Goal: Task Accomplishment & Management: Manage account settings

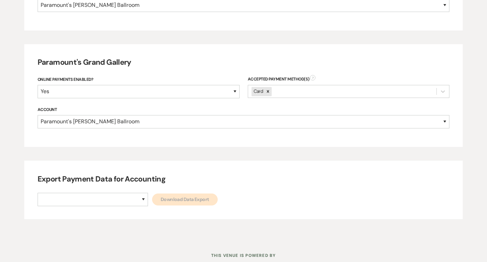
scroll to position [382, 0]
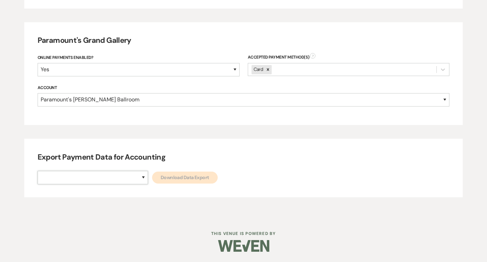
click at [117, 177] on select "Paramount's [PERSON_NAME] Ballroom Paramount's [GEOGRAPHIC_DATA]" at bounding box center [93, 177] width 110 height 13
select select "634"
click at [38, 171] on select "Paramount's [PERSON_NAME] Ballroom Paramount's [GEOGRAPHIC_DATA]" at bounding box center [93, 177] width 110 height 13
click at [143, 183] on div "Paramount's [PERSON_NAME] Ballroom Paramount's Grand Gallery Download Data Expo…" at bounding box center [244, 177] width 412 height 13
click at [152, 178] on link "Download Data Export" at bounding box center [185, 177] width 66 height 12
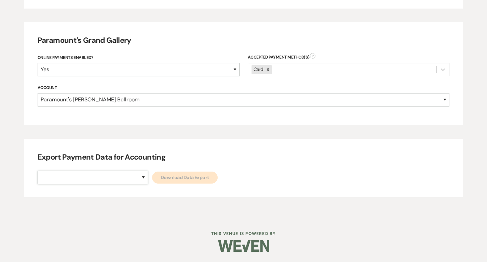
drag, startPoint x: 112, startPoint y: 175, endPoint x: 115, endPoint y: 183, distance: 8.8
click at [112, 175] on select "Paramount's [PERSON_NAME] Ballroom Paramount's [GEOGRAPHIC_DATA]" at bounding box center [93, 177] width 110 height 13
select select "666"
click at [38, 171] on select "Paramount's [PERSON_NAME] Ballroom Paramount's [GEOGRAPHIC_DATA]" at bounding box center [93, 177] width 110 height 13
click at [154, 174] on link "Download Data Export" at bounding box center [185, 177] width 66 height 12
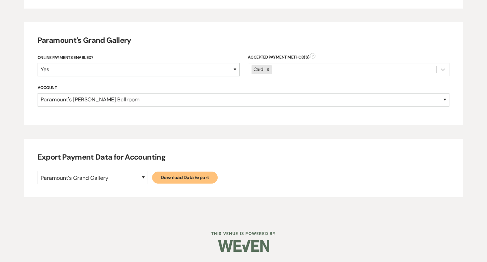
select select
